Goal: Communication & Community: Participate in discussion

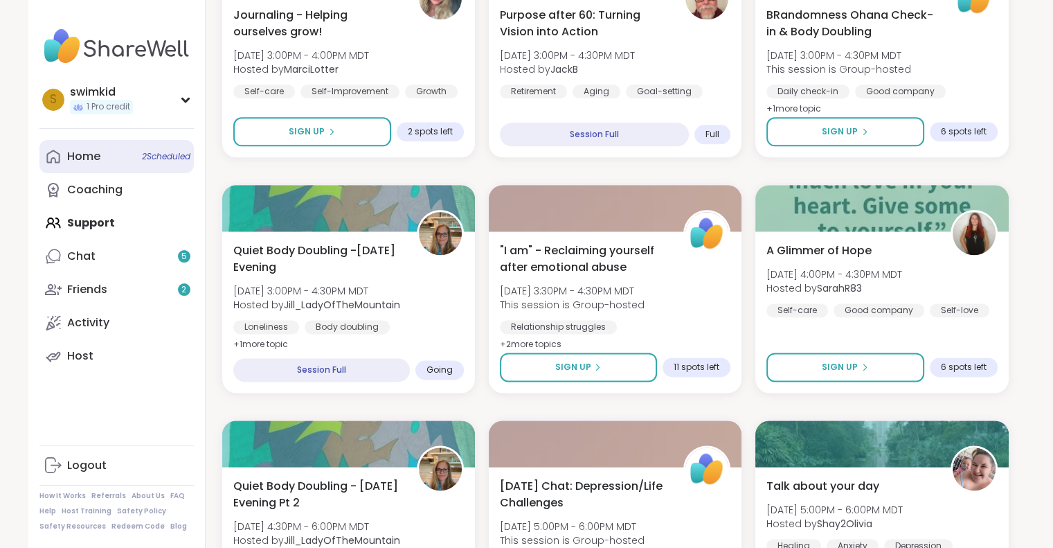
click at [96, 160] on div "Home 2 Scheduled" at bounding box center [83, 156] width 33 height 15
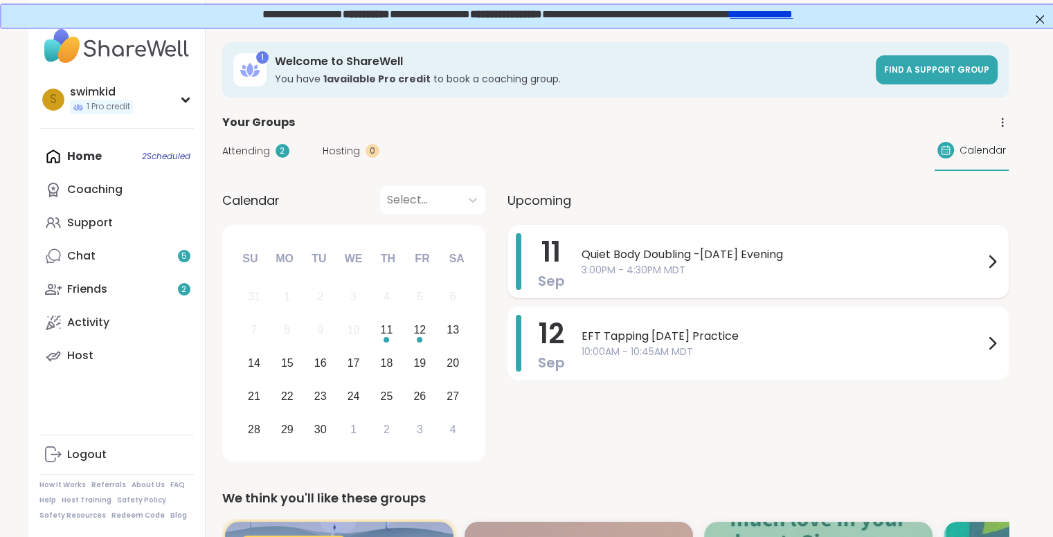
click at [655, 250] on span "Quiet Body Doubling -[DATE] Evening" at bounding box center [783, 255] width 402 height 17
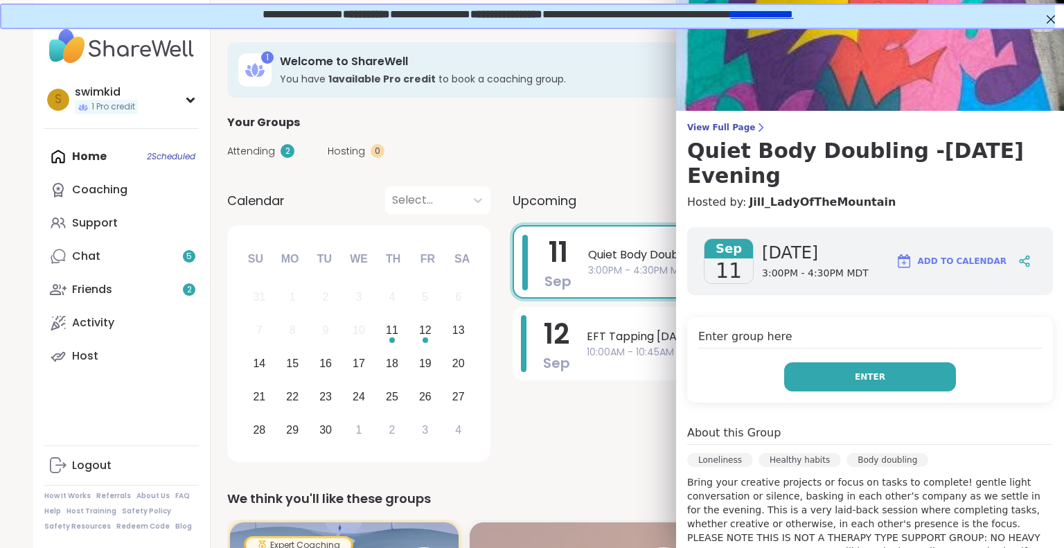
click at [837, 373] on button "Enter" at bounding box center [870, 376] width 172 height 29
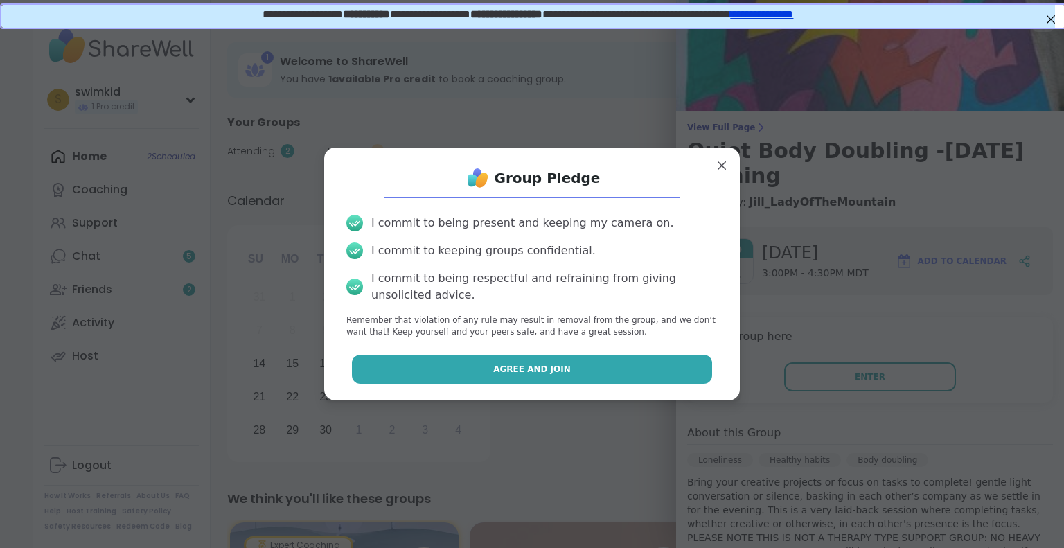
click at [540, 366] on span "Agree and Join" at bounding box center [532, 369] width 78 height 12
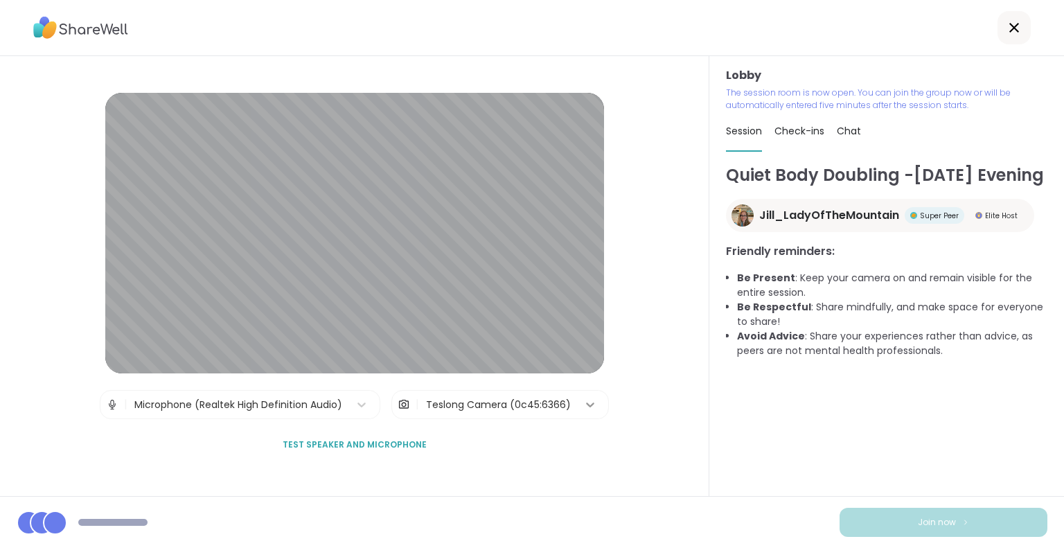
click at [591, 404] on div at bounding box center [590, 404] width 25 height 25
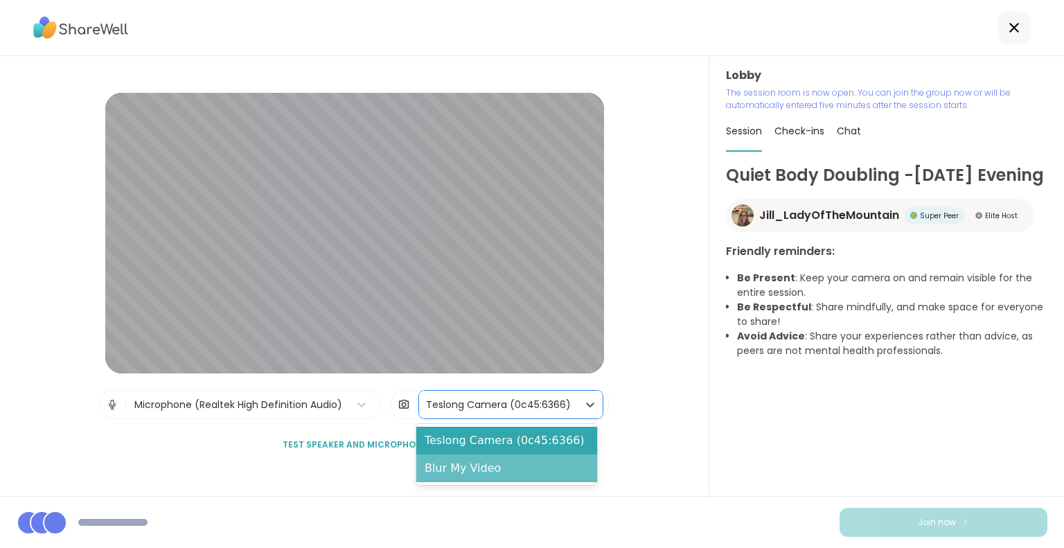
click at [548, 475] on div "Blur My Video" at bounding box center [506, 468] width 181 height 28
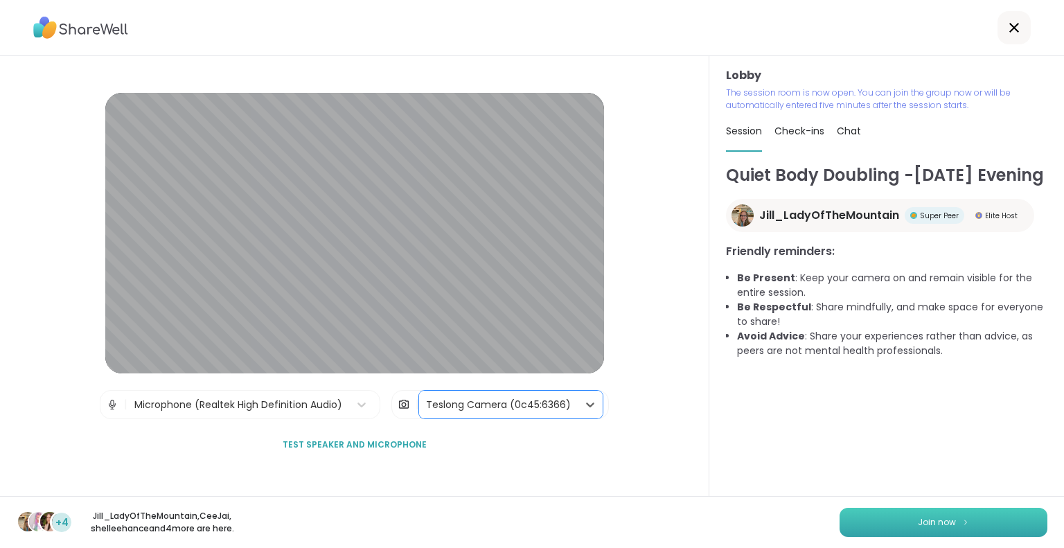
click at [853, 515] on button "Join now" at bounding box center [943, 522] width 208 height 29
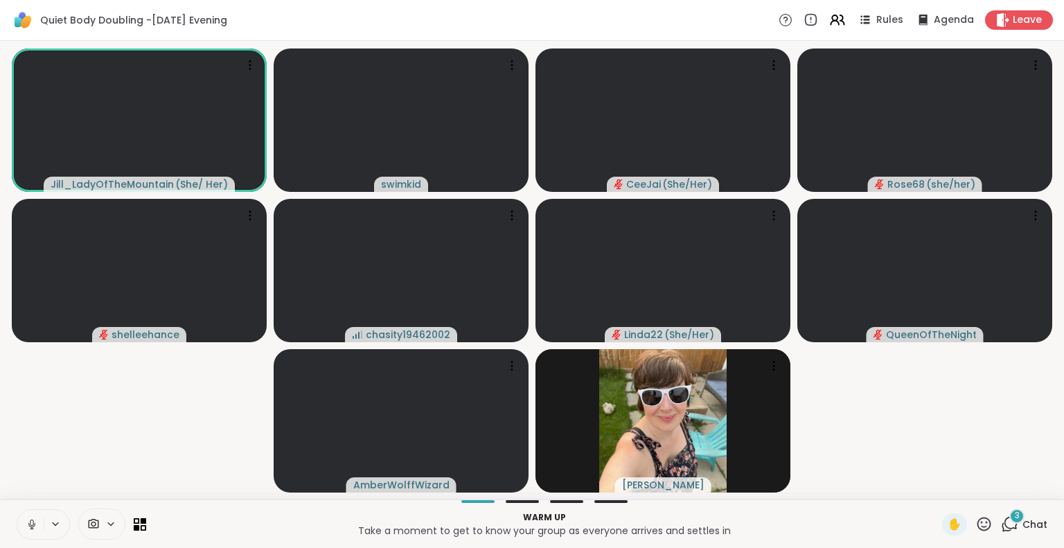
click at [571, 527] on p "Take a moment to get to know your group as everyone arrives and settles in" at bounding box center [543, 531] width 779 height 14
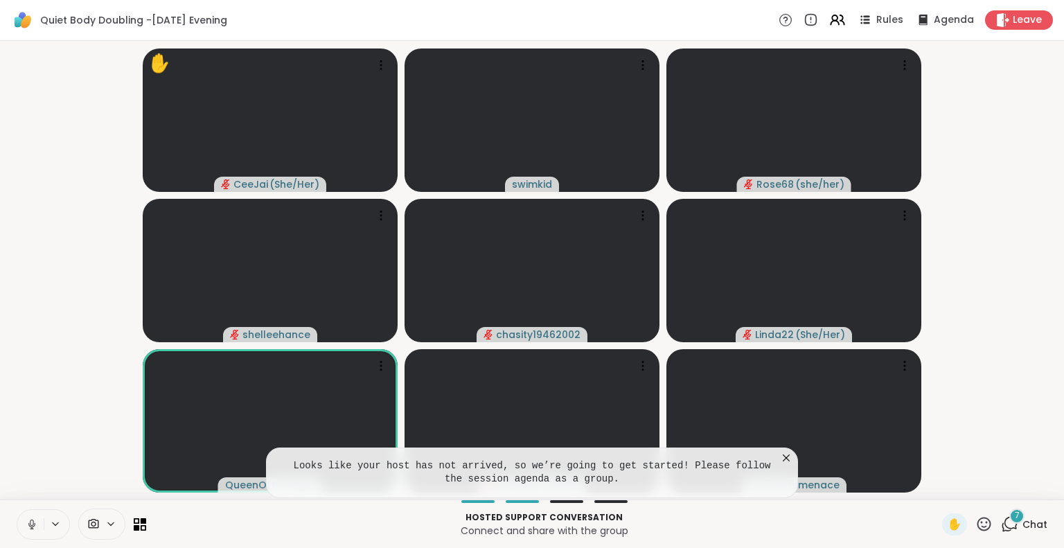
click at [785, 457] on icon at bounding box center [786, 457] width 7 height 7
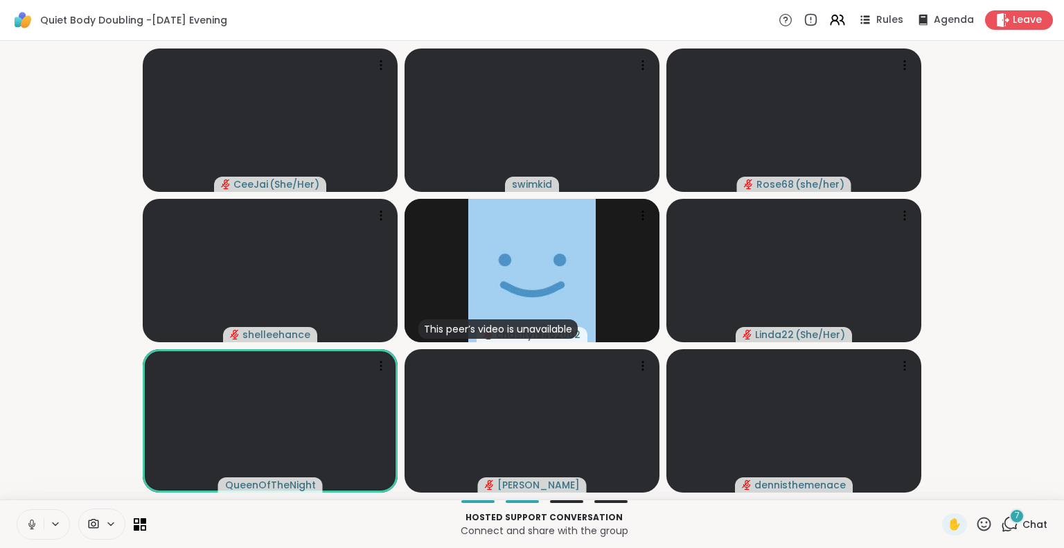
click at [26, 525] on icon at bounding box center [32, 524] width 12 height 12
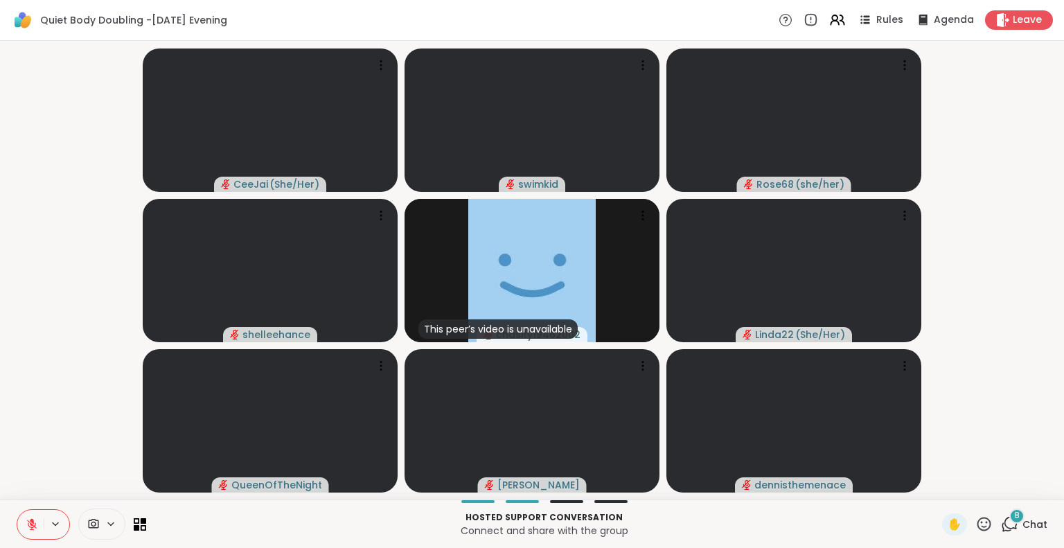
click at [1009, 519] on div "8" at bounding box center [1016, 515] width 15 height 15
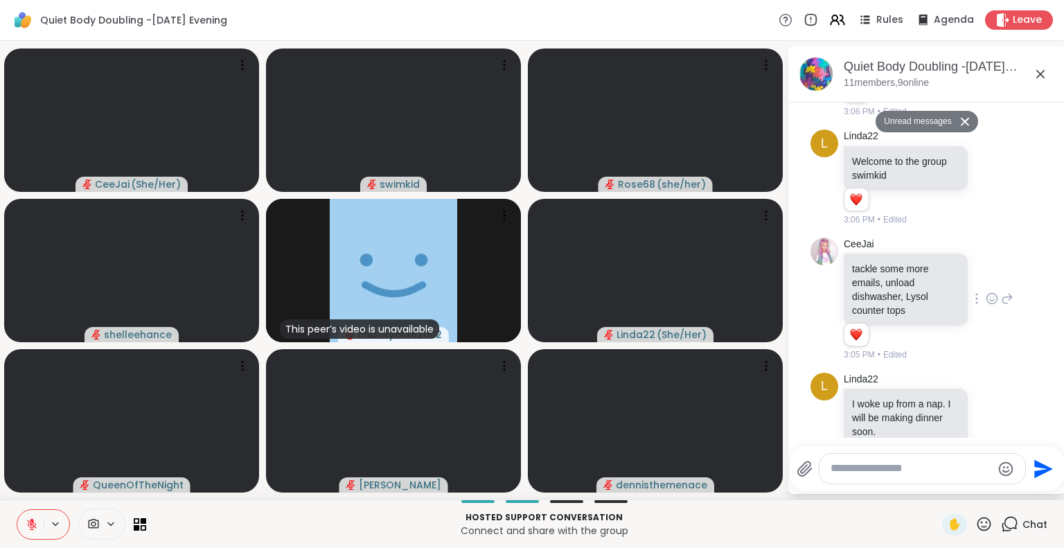
scroll to position [576, 0]
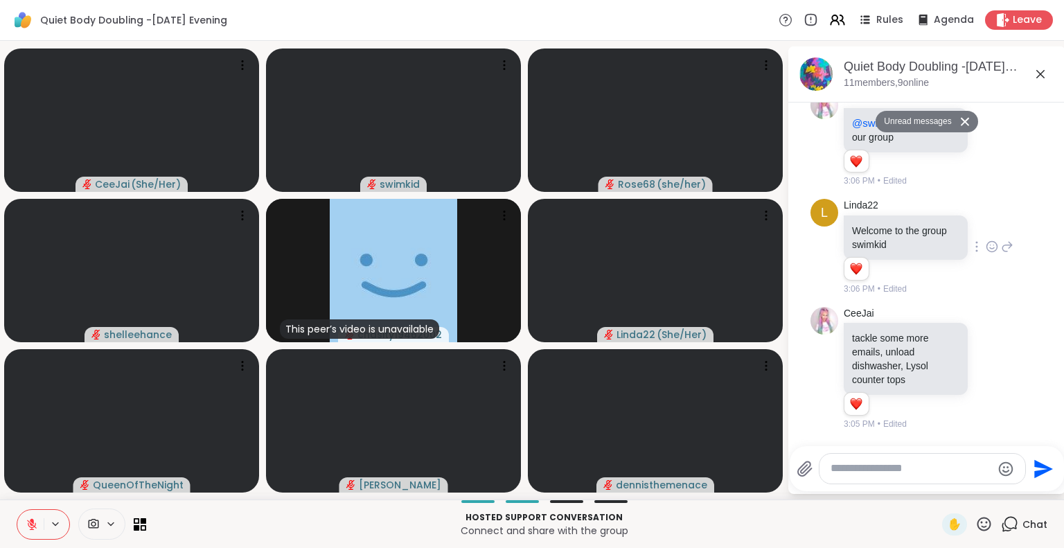
click at [986, 253] on icon at bounding box center [992, 247] width 12 height 14
click at [986, 231] on div "Select Reaction: Heart" at bounding box center [992, 224] width 12 height 12
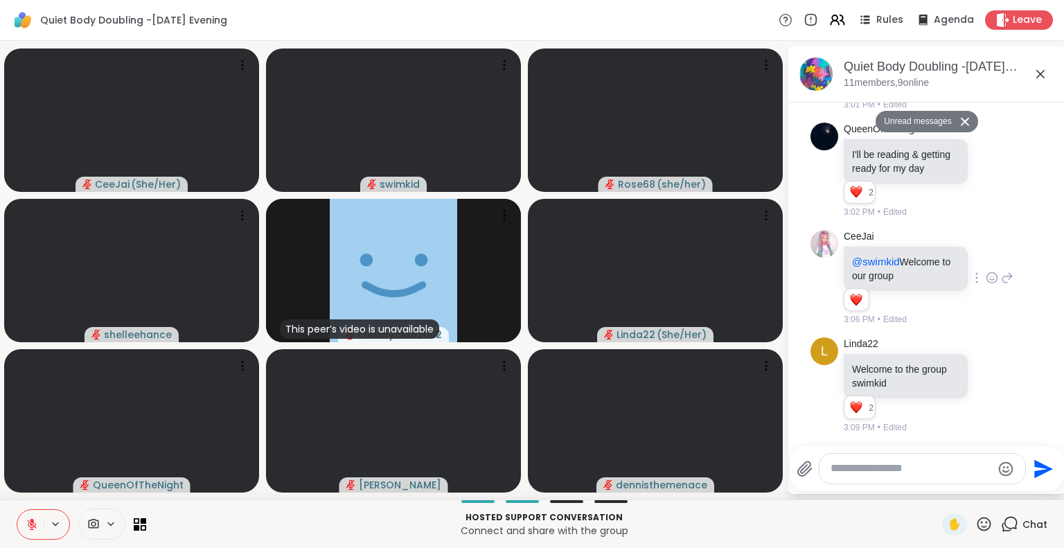
click at [986, 285] on icon at bounding box center [992, 278] width 12 height 14
click at [986, 262] on div "Select Reaction: Heart" at bounding box center [992, 255] width 12 height 12
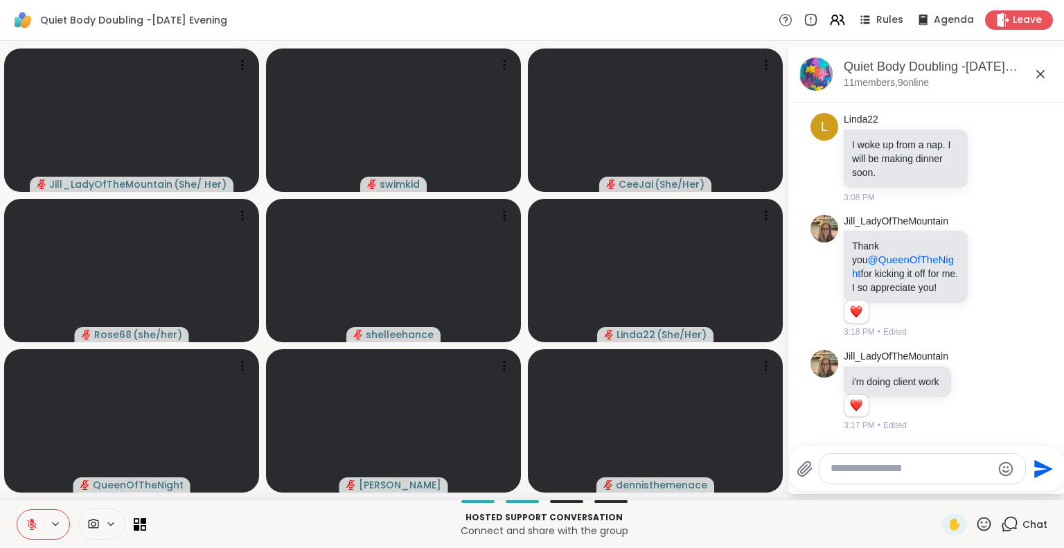
scroll to position [923, 0]
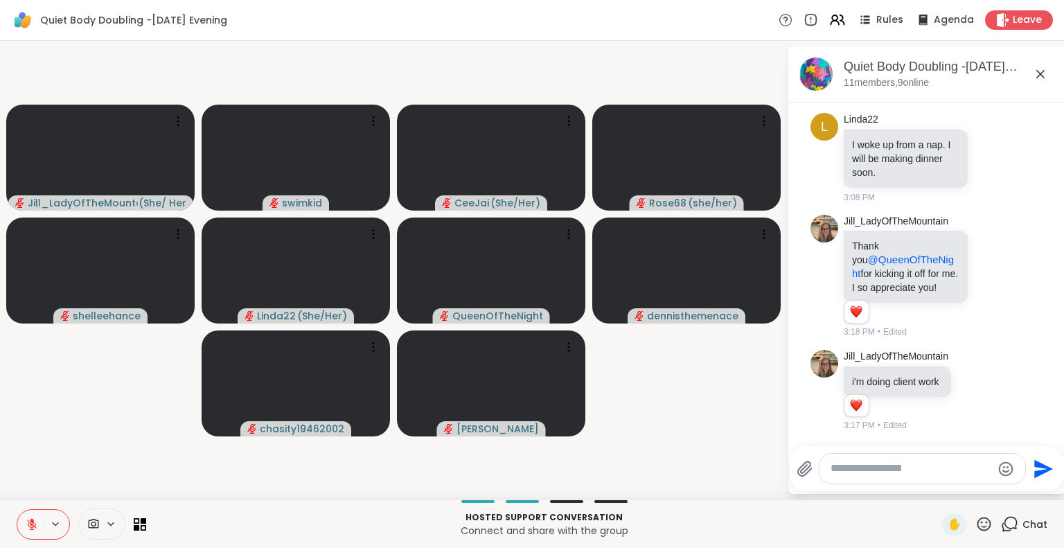
click at [91, 526] on icon at bounding box center [94, 524] width 10 height 10
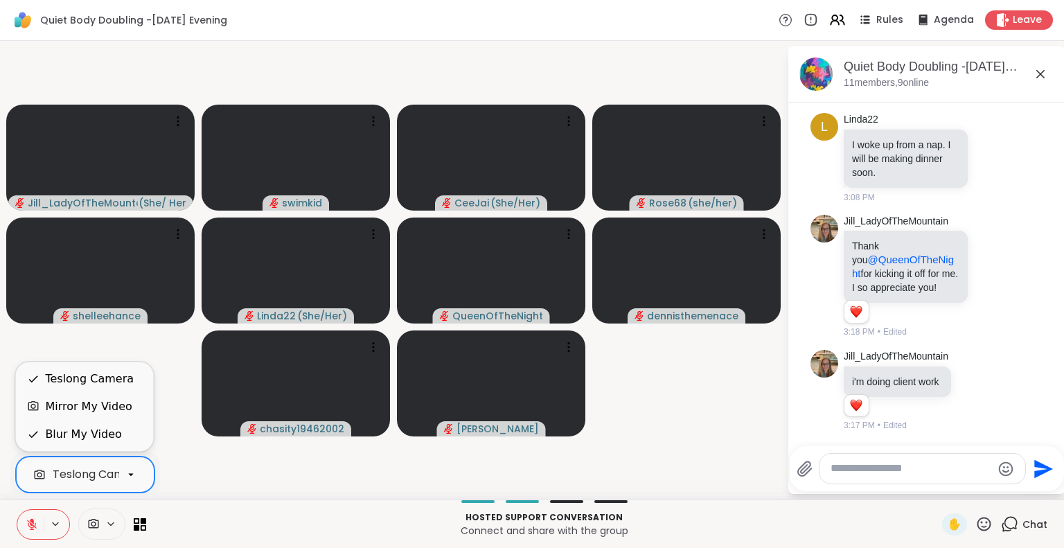
click at [127, 472] on icon at bounding box center [131, 474] width 12 height 12
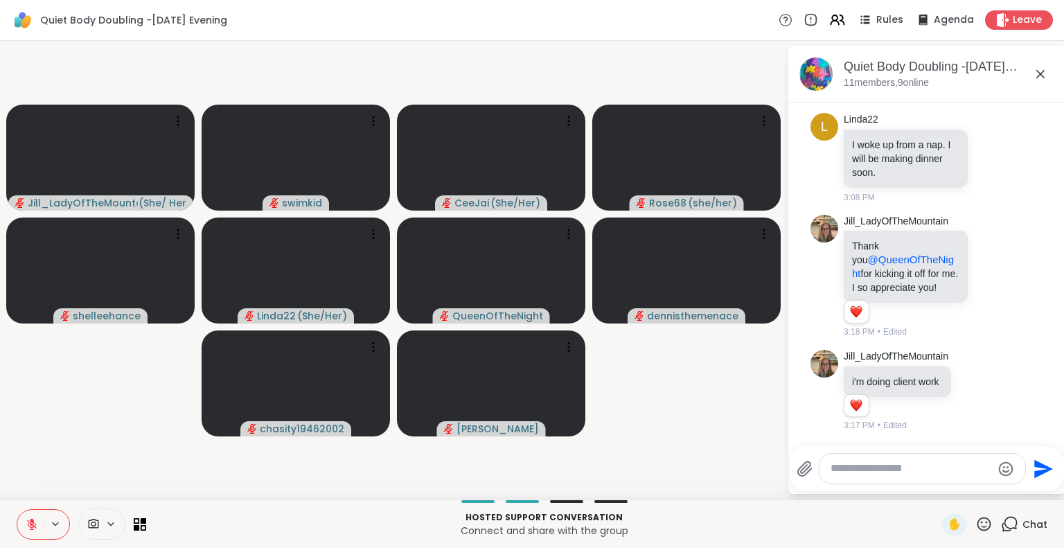
click at [185, 465] on video-player-container "[PERSON_NAME] ( She/ Her ) [PERSON_NAME] ( She/Her ) Rose68 ( she/her ) shellee…" at bounding box center [393, 269] width 770 height 447
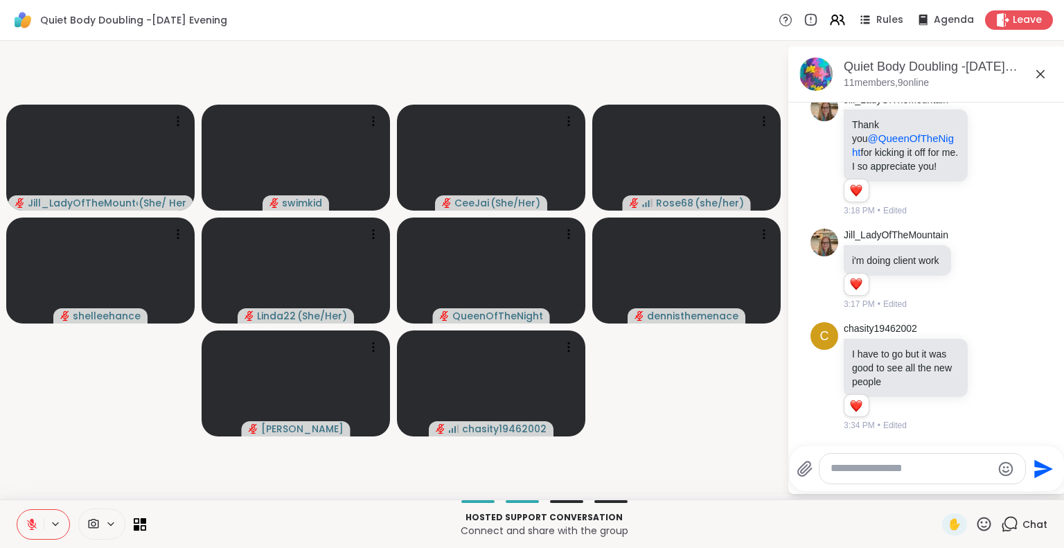
scroll to position [1044, 0]
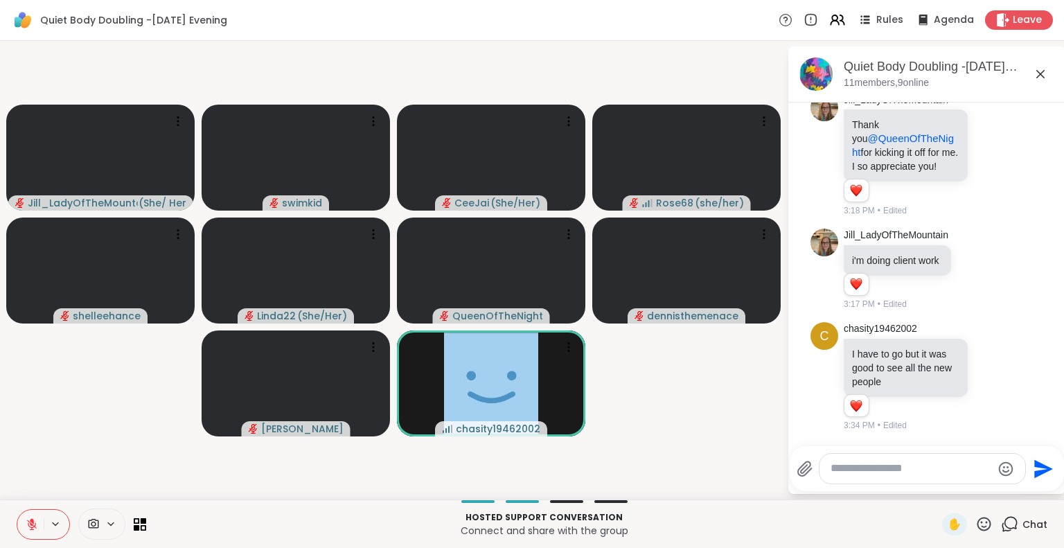
click at [95, 527] on icon at bounding box center [94, 524] width 10 height 10
click at [137, 472] on div at bounding box center [131, 475] width 24 height 24
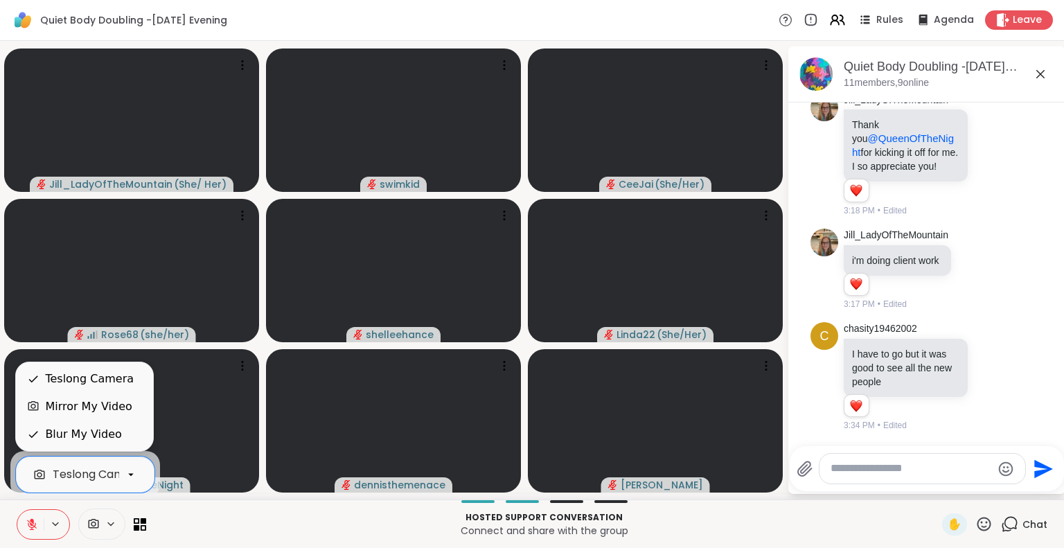
click at [31, 384] on icon at bounding box center [33, 379] width 12 height 12
click at [128, 475] on icon at bounding box center [131, 474] width 12 height 12
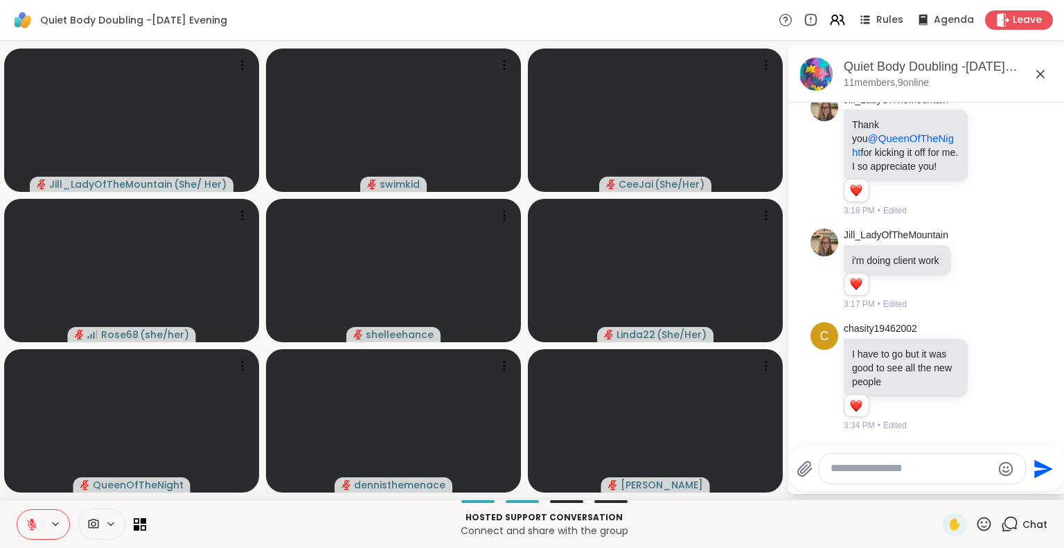
click at [250, 531] on p "Connect and share with the group" at bounding box center [543, 531] width 779 height 14
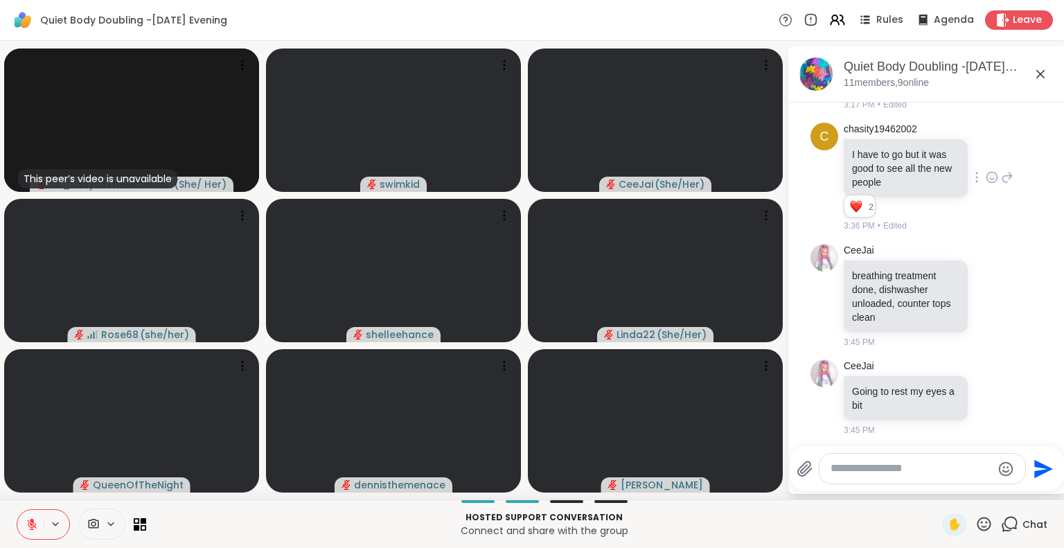
scroll to position [1247, 0]
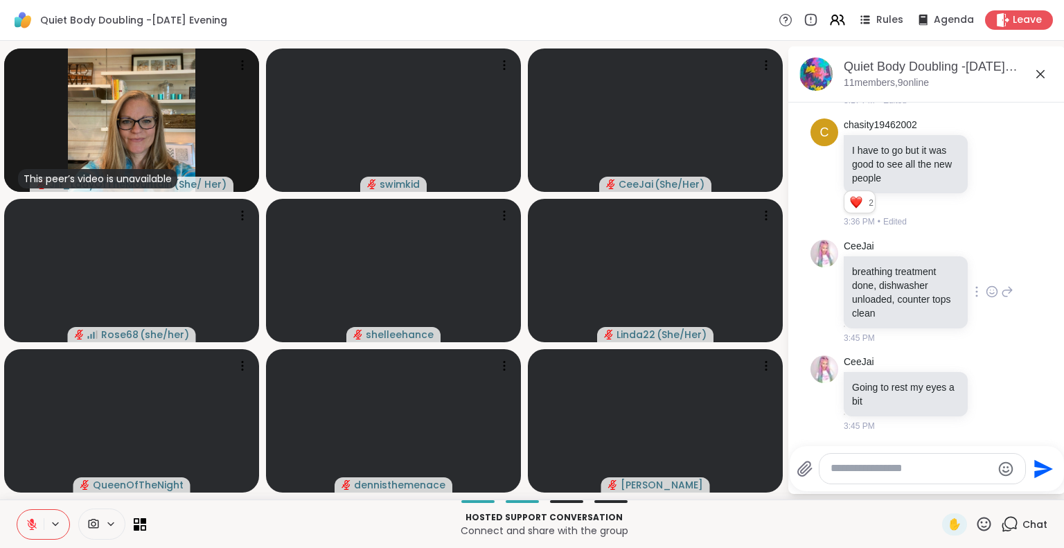
click at [986, 294] on icon at bounding box center [992, 292] width 12 height 14
click at [986, 272] on div "Select Reaction: Heart" at bounding box center [992, 269] width 12 height 12
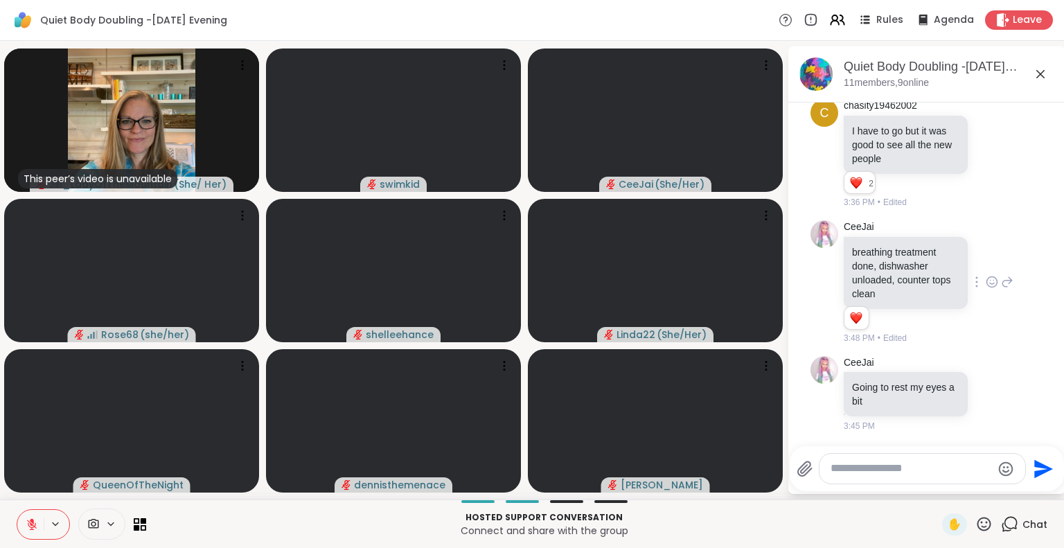
click at [889, 470] on textarea "Type your message" at bounding box center [910, 468] width 161 height 15
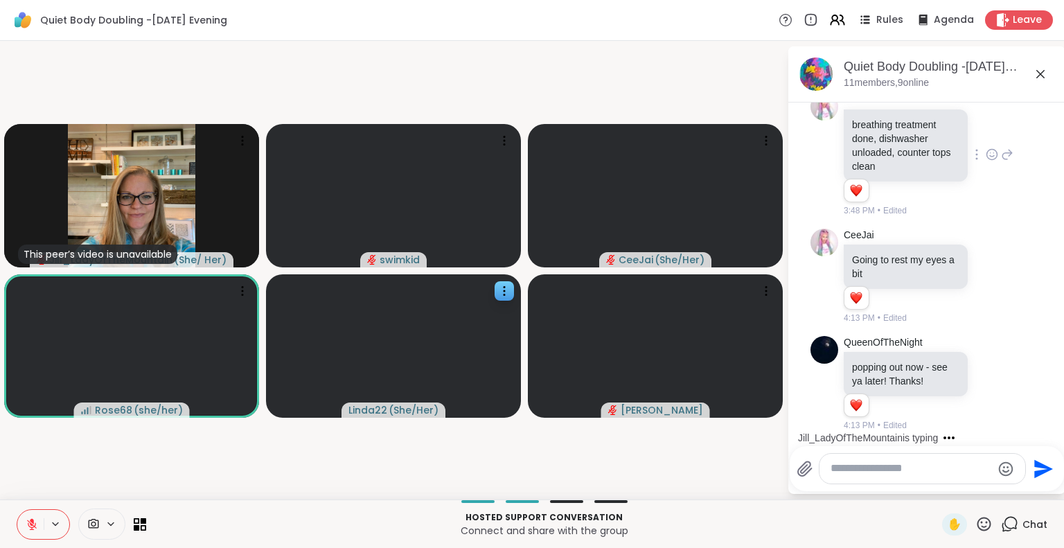
scroll to position [1387, 0]
click at [26, 524] on icon at bounding box center [32, 524] width 12 height 12
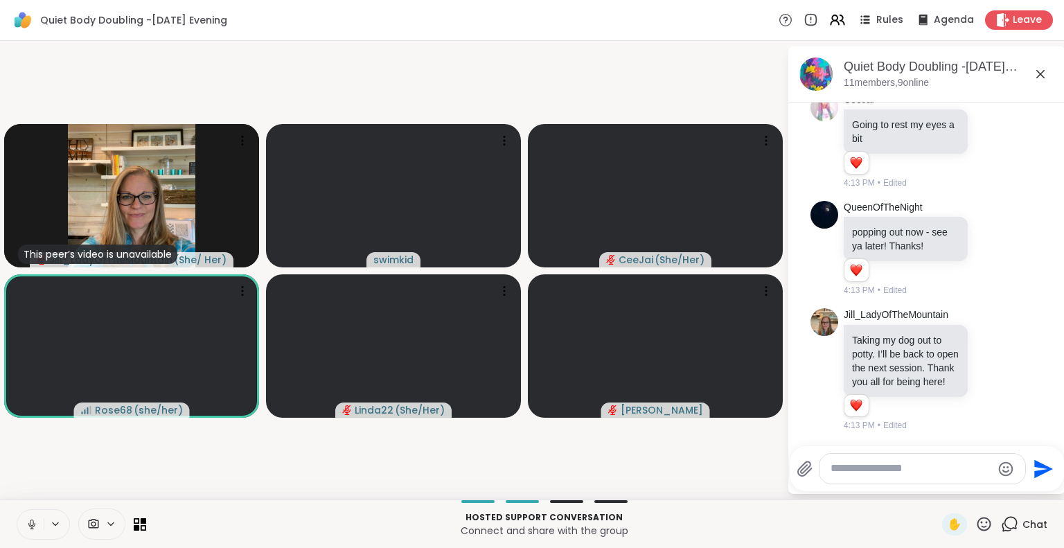
scroll to position [1697, 0]
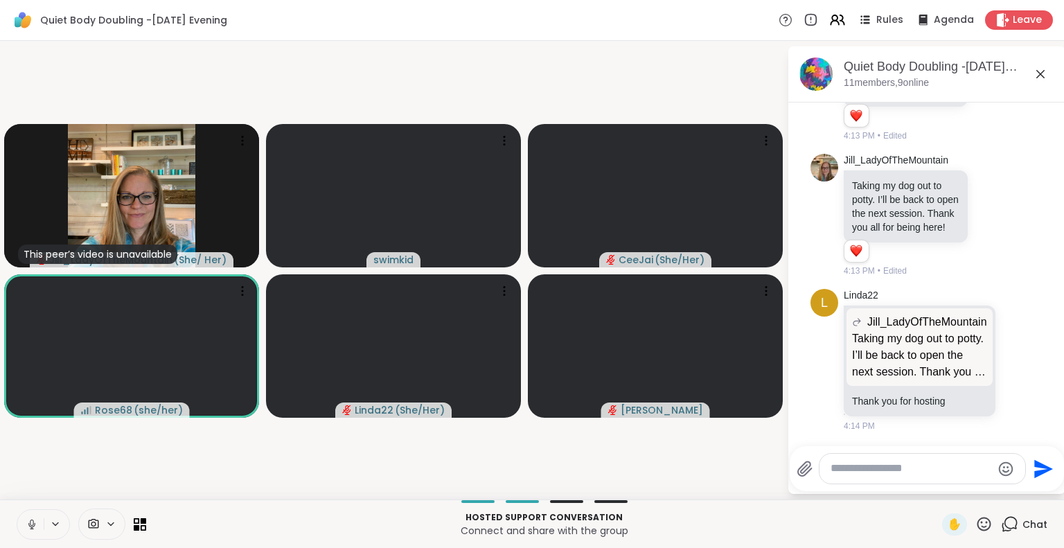
click at [30, 523] on icon at bounding box center [31, 522] width 3 height 6
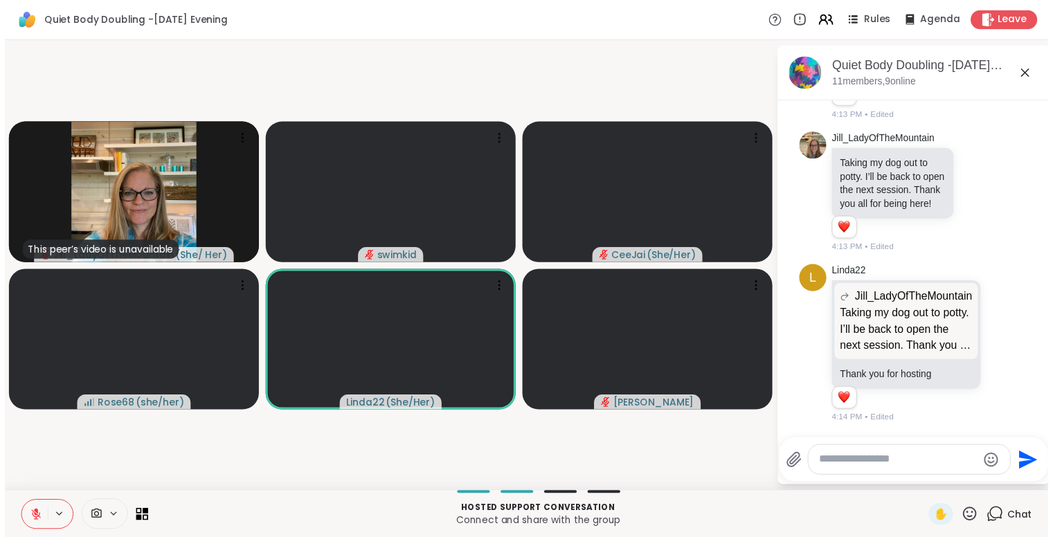
scroll to position [1716, 0]
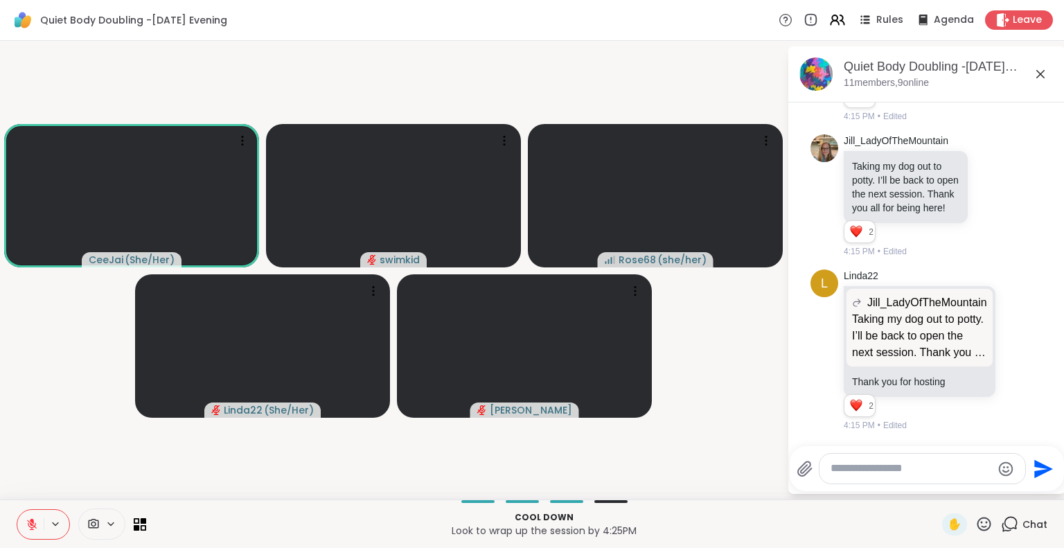
click at [26, 522] on icon at bounding box center [32, 524] width 12 height 12
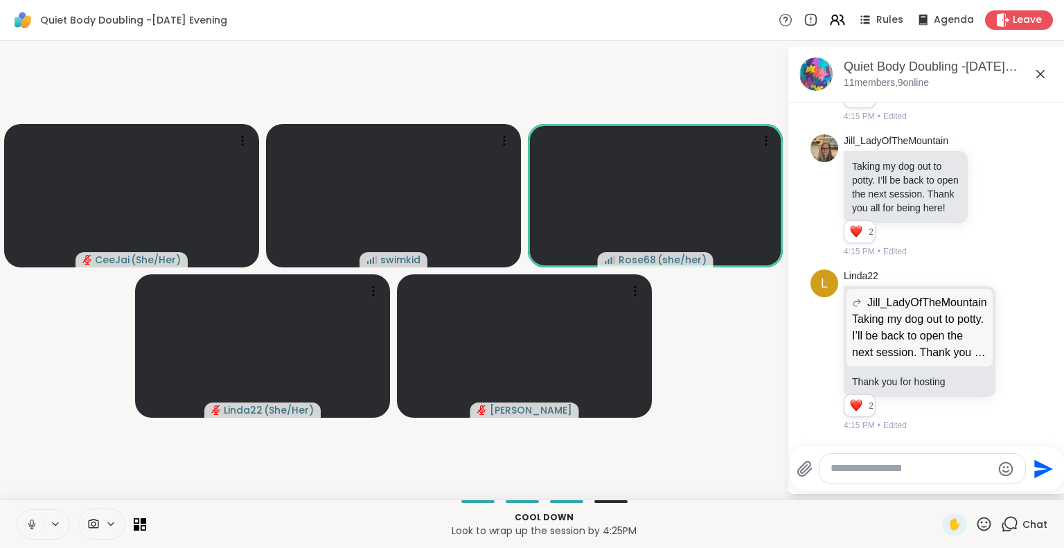
click at [716, 343] on video-player-container "CeeJai ( She/Her ) swimkid Rose68 ( she/her ) Linda22 ( She/Her ) [PERSON_NAME]" at bounding box center [393, 269] width 770 height 447
click at [865, 474] on textarea "Type your message" at bounding box center [910, 468] width 161 height 15
click at [709, 368] on video-player-container "CeeJai ( She/Her ) swimkid Rose68 ( she/her ) Linda22 ( She/Her ) [PERSON_NAME]" at bounding box center [393, 269] width 770 height 447
click at [724, 329] on video-player-container "CeeJai ( She/Her ) swimkid Rose68 ( she/her ) Linda22 ( She/Her ) [PERSON_NAME]" at bounding box center [393, 269] width 770 height 447
click at [746, 351] on video-player-container "CeeJai ( She/Her ) swimkid Rose68 ( she/her ) Linda22 ( She/Her ) [PERSON_NAME]" at bounding box center [393, 269] width 770 height 447
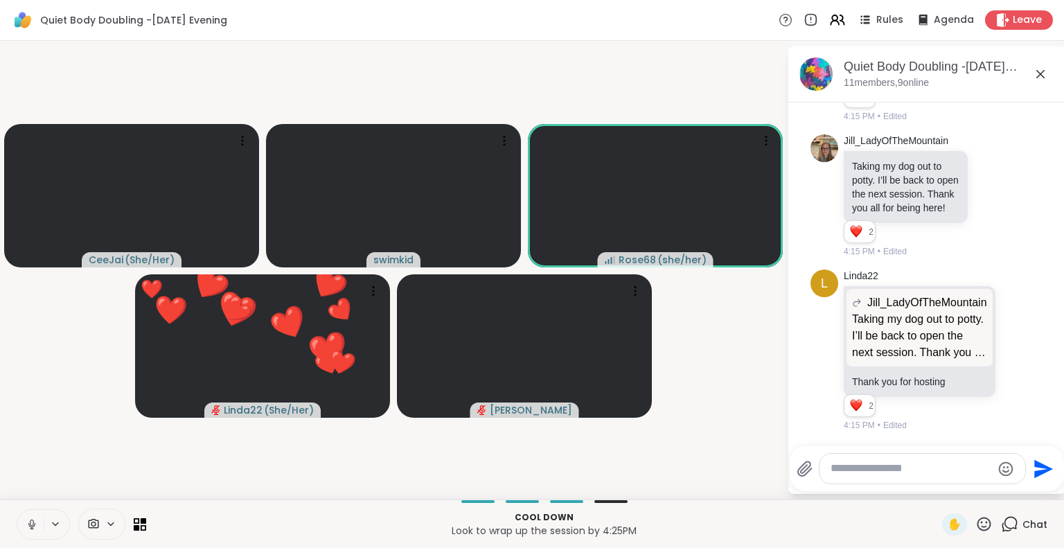
click at [746, 373] on video-player-container "CeeJai ( She/Her ) swimkid Rose68 ( she/her ) ❤️ Linda22 ( She/Her ) ❤️ ❤️ ❤️ ❤…" at bounding box center [393, 269] width 770 height 447
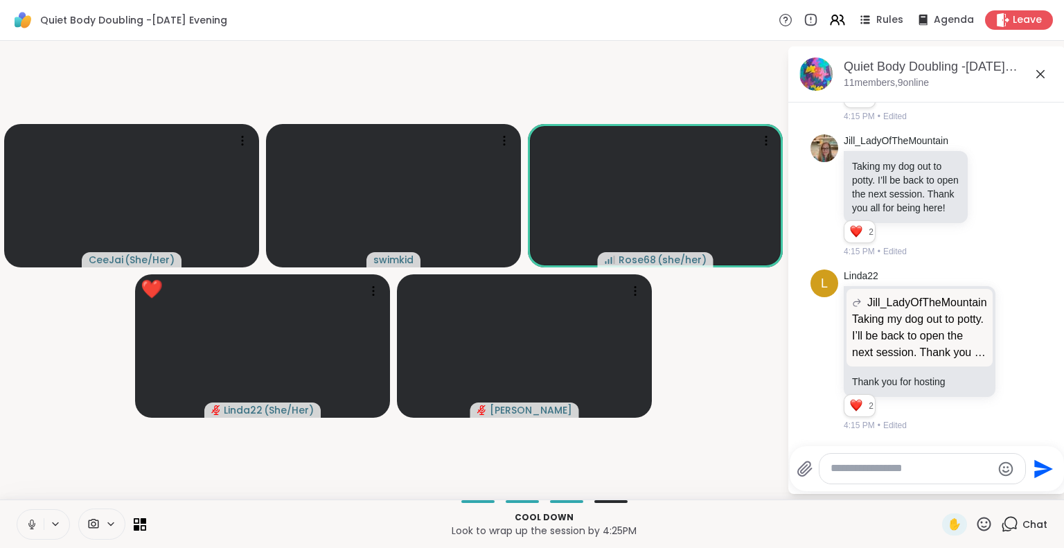
click at [742, 345] on video-player-container "CeeJai ( She/Her ) swimkid Rose68 ( she/her ) ❤️ Linda22 ( She/Her ) ❤️ ❤️ ❤️ ❤…" at bounding box center [393, 269] width 770 height 447
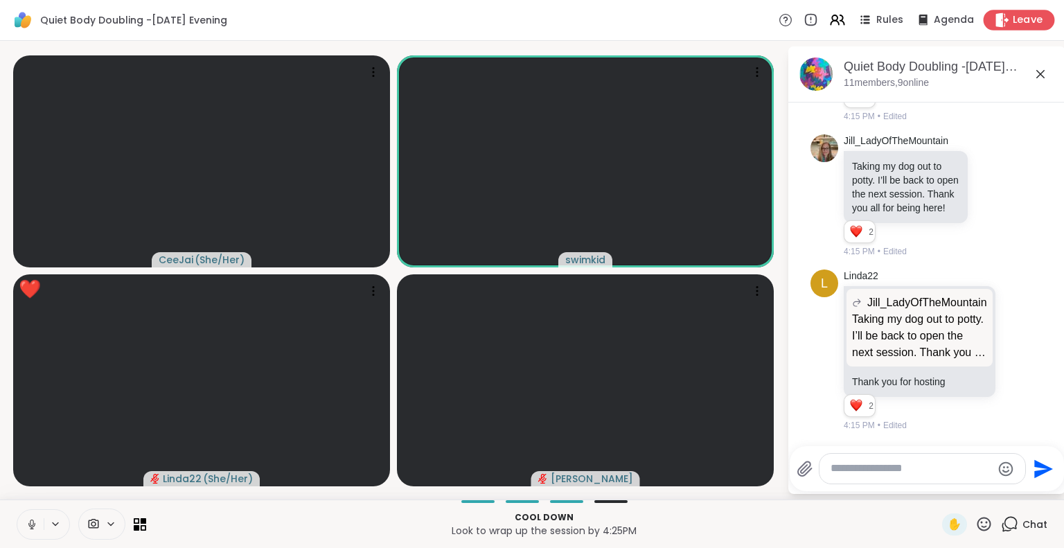
click at [1013, 19] on span "Leave" at bounding box center [1028, 20] width 30 height 15
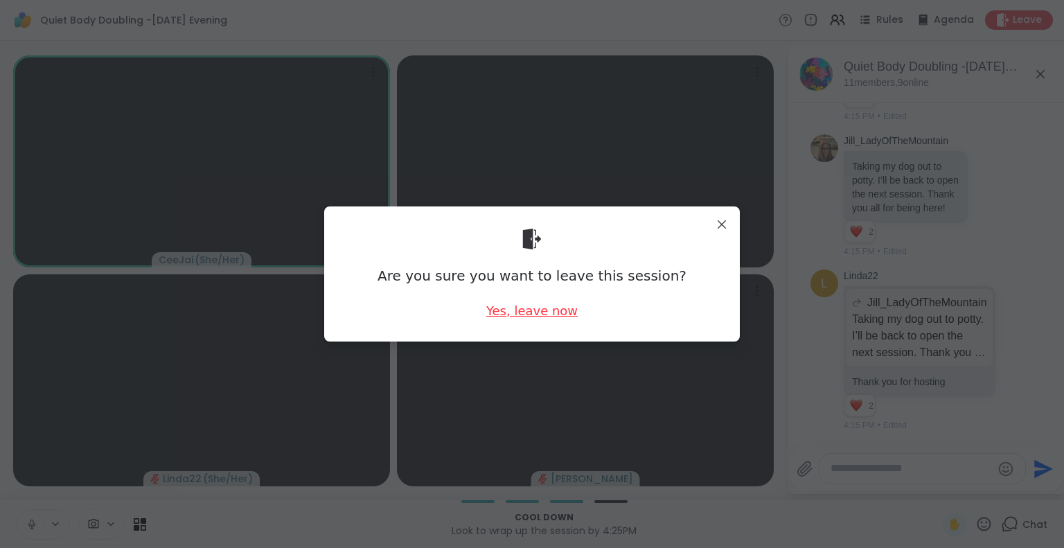
click at [528, 310] on div "Yes, leave now" at bounding box center [531, 310] width 91 height 17
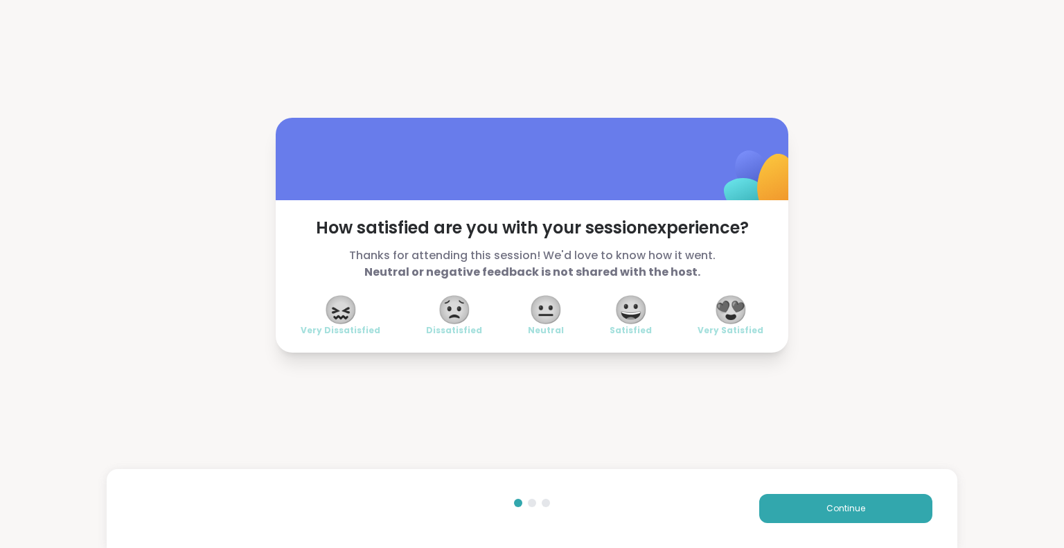
click at [623, 315] on span "😀" at bounding box center [631, 309] width 35 height 25
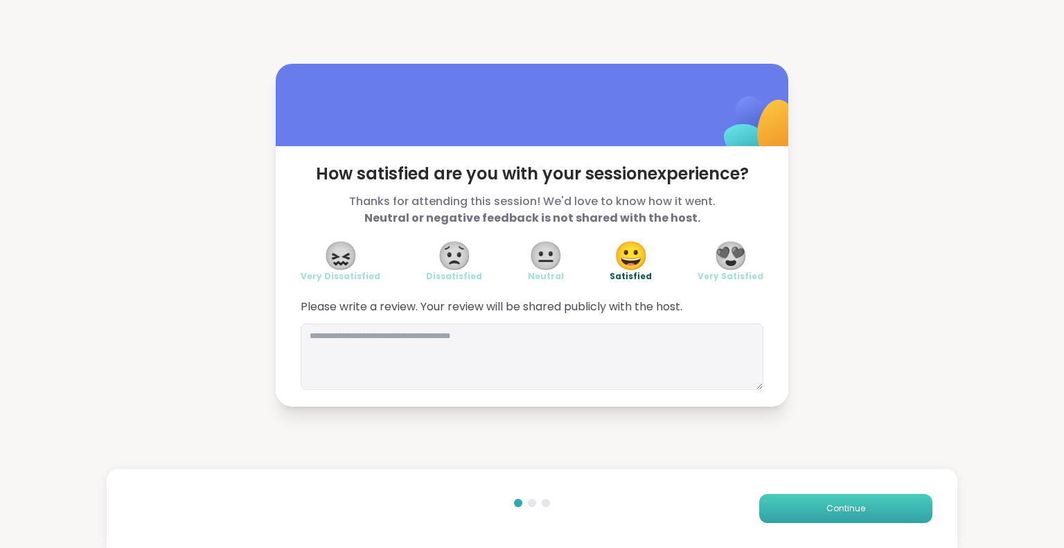
click at [826, 508] on span "Continue" at bounding box center [845, 508] width 39 height 12
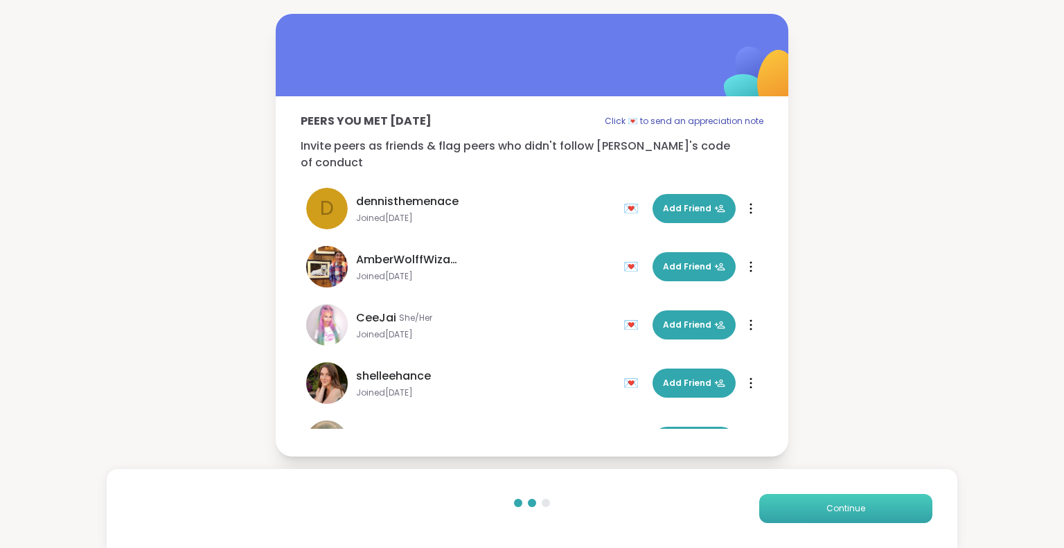
click at [826, 508] on span "Continue" at bounding box center [845, 508] width 39 height 12
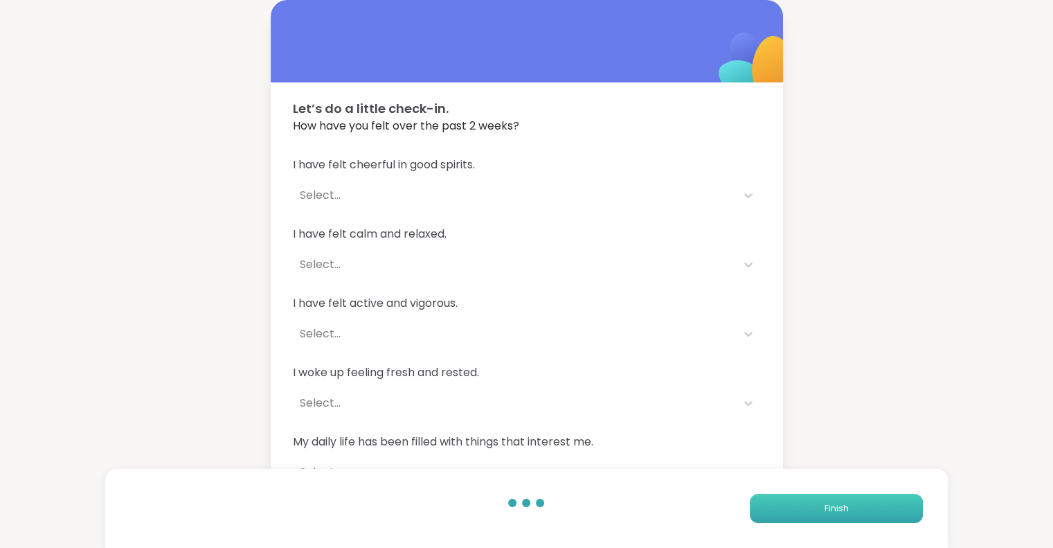
click at [821, 508] on button "Finish" at bounding box center [836, 508] width 173 height 29
